Goal: Information Seeking & Learning: Learn about a topic

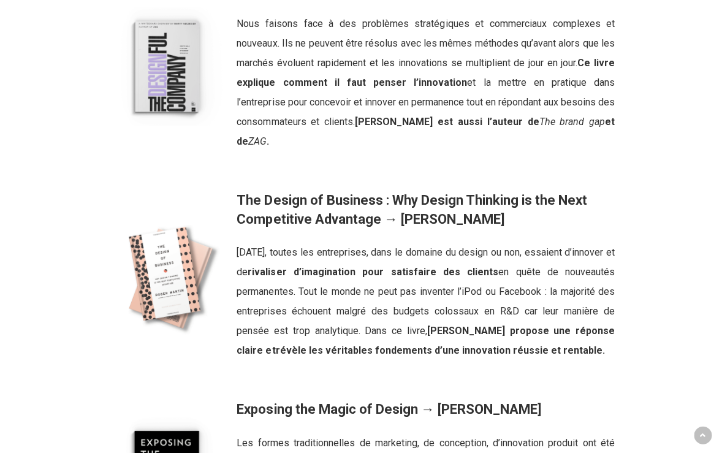
scroll to position [1701, 0]
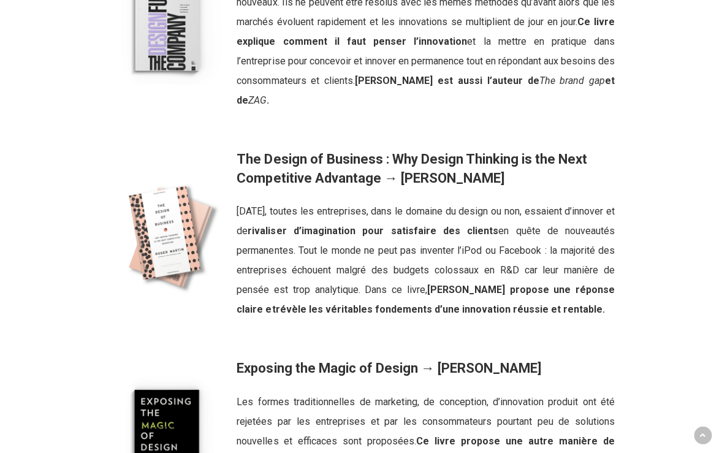
click at [175, 254] on img at bounding box center [166, 234] width 119 height 119
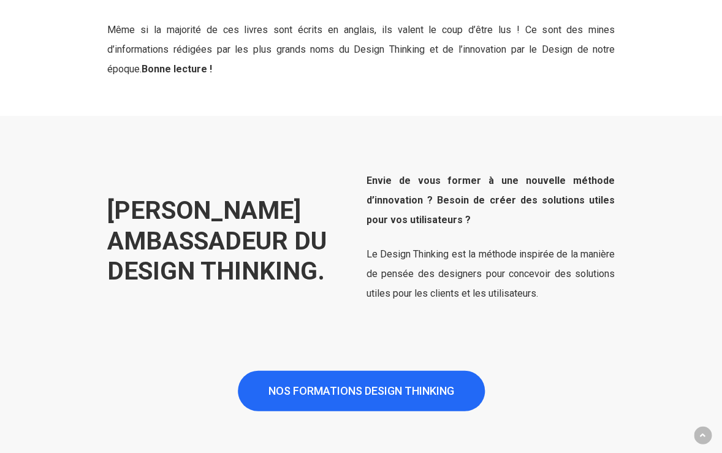
scroll to position [2278, 0]
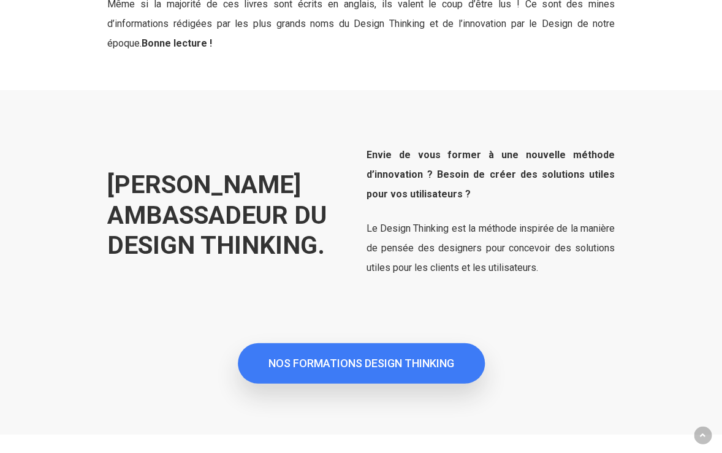
click at [313, 357] on span "NOS FORMATIONS DESIGN THINKING" at bounding box center [361, 363] width 186 height 12
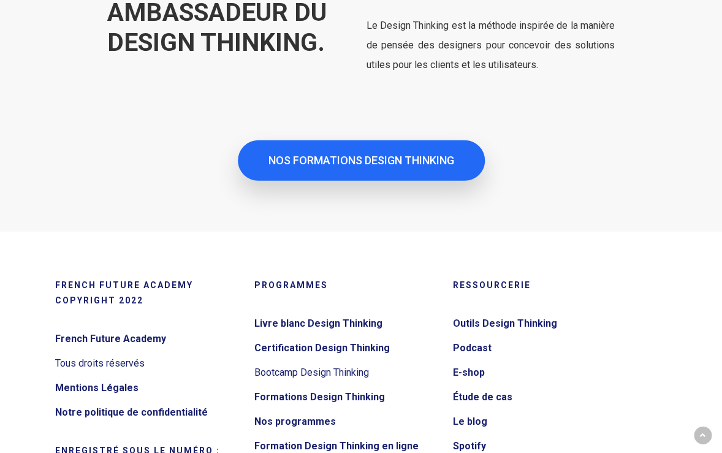
scroll to position [2482, 0]
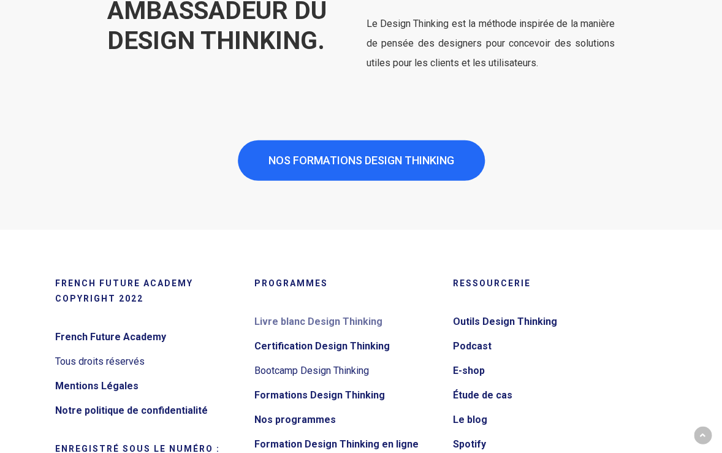
click at [267, 321] on link "Livre blanc Design Thinking" at bounding box center [347, 322] width 186 height 20
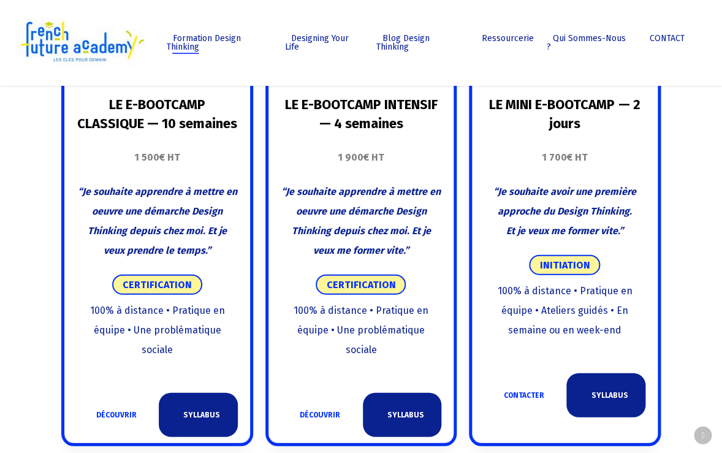
scroll to position [669, 0]
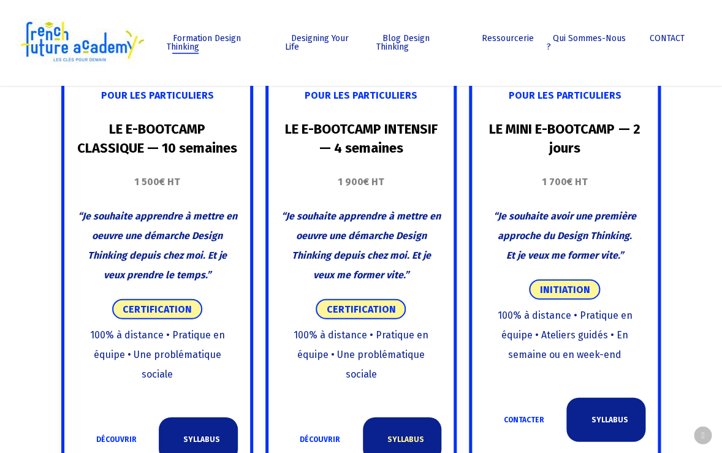
click at [412, 417] on link "SYLLABUS" at bounding box center [402, 439] width 79 height 44
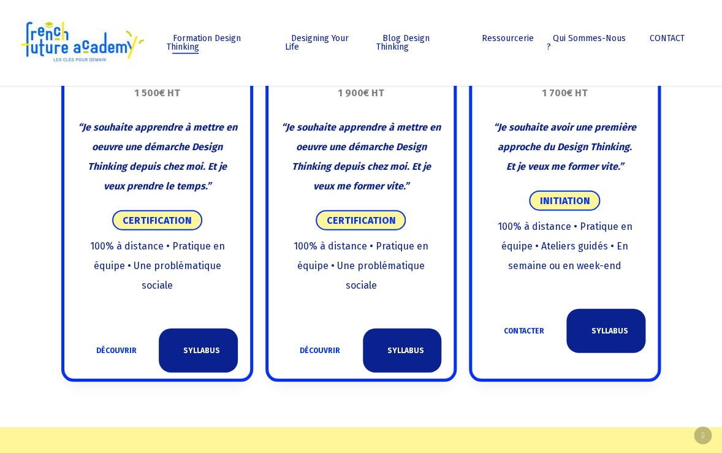
scroll to position [690, 0]
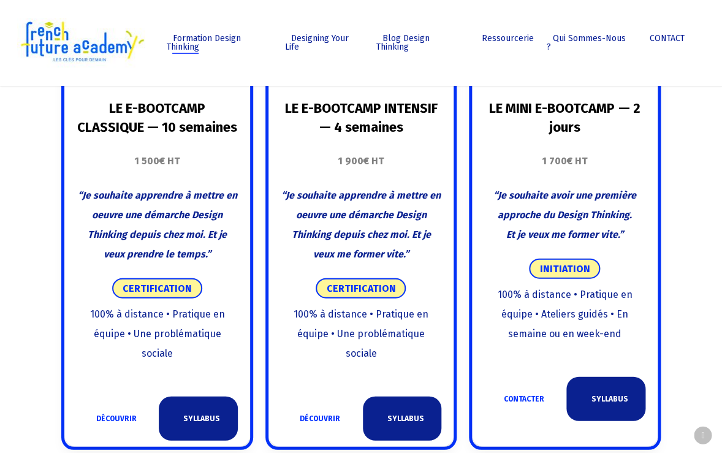
click at [568, 191] on span "“Je souhaite avoir une première approche du Design Thinking. Et je veux me form…" at bounding box center [564, 214] width 143 height 51
click at [408, 397] on link "SYLLABUS" at bounding box center [402, 418] width 79 height 44
